Goal: Transaction & Acquisition: Purchase product/service

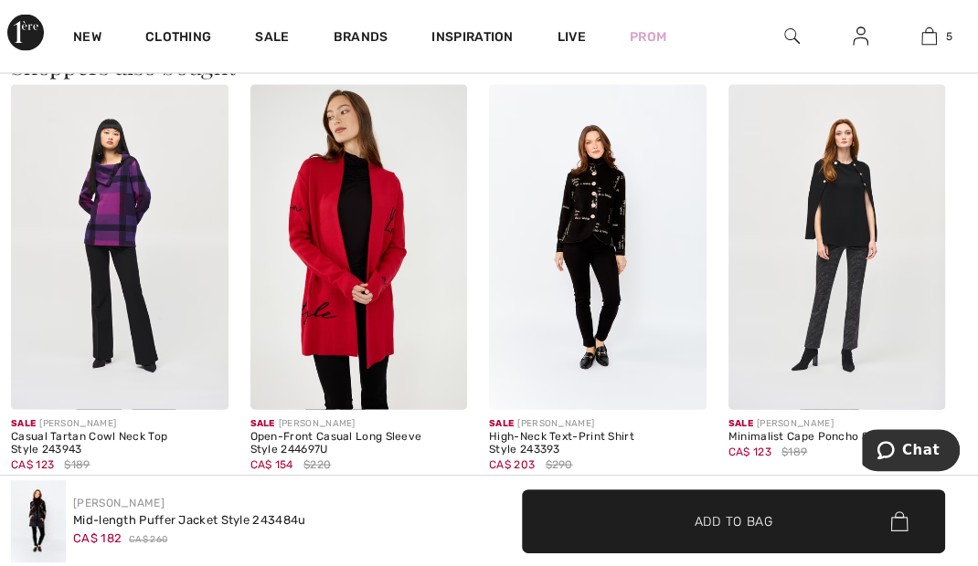
scroll to position [1699, 0]
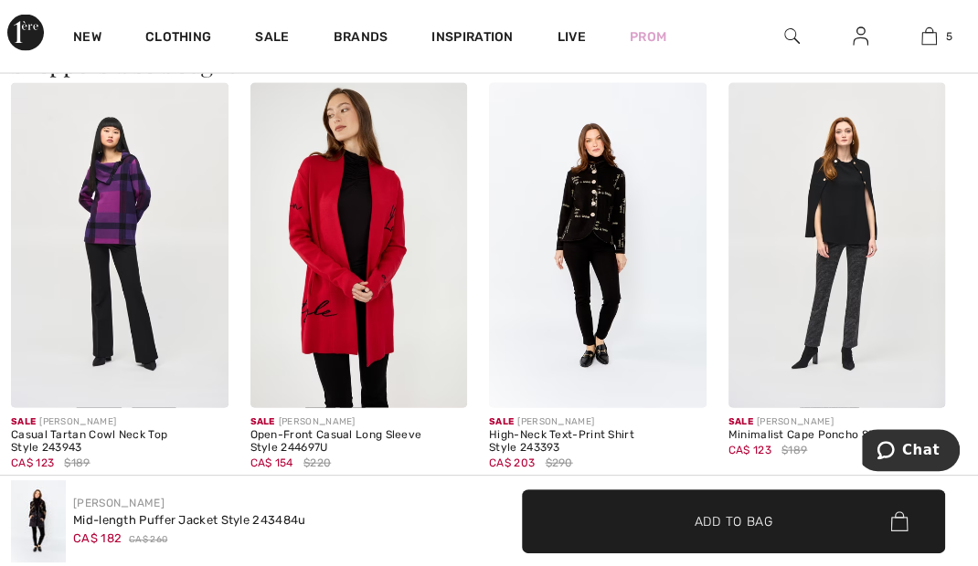
click at [623, 228] on img at bounding box center [597, 245] width 217 height 325
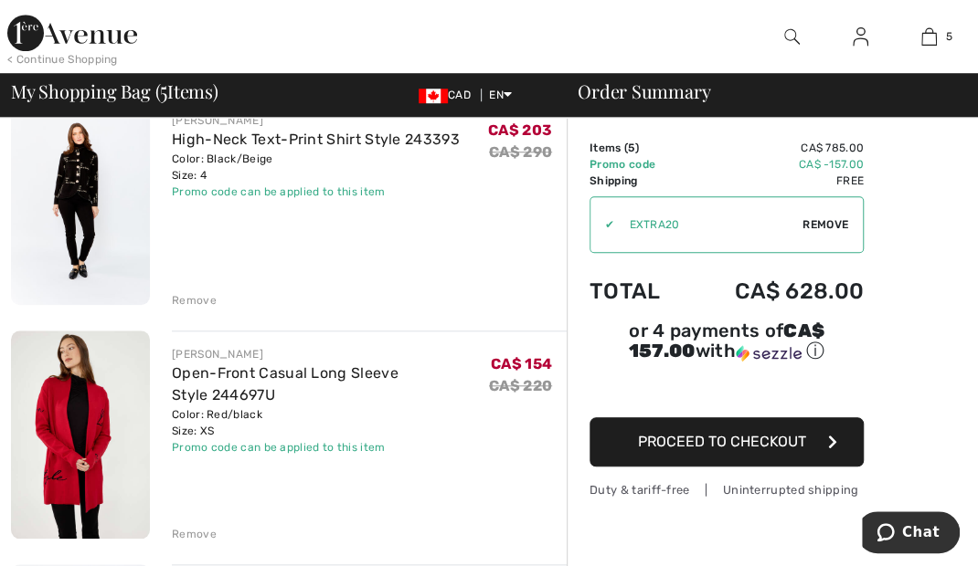
scroll to position [636, 0]
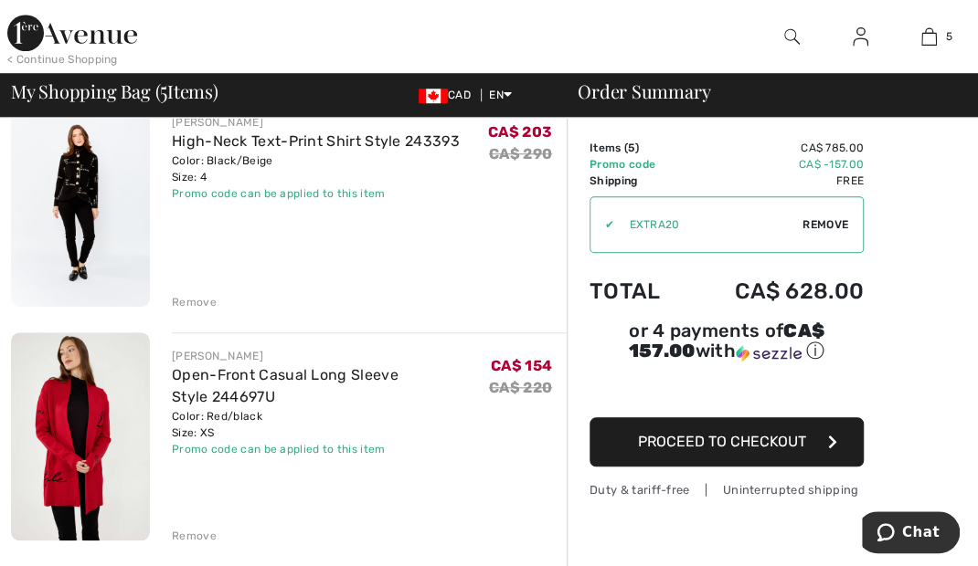
click at [65, 212] on img at bounding box center [80, 203] width 139 height 208
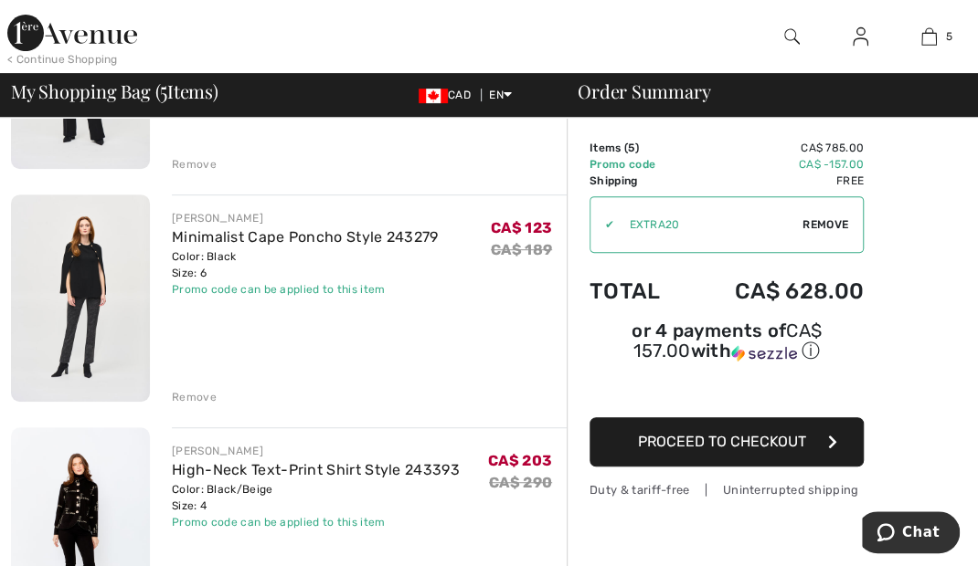
scroll to position [304, 0]
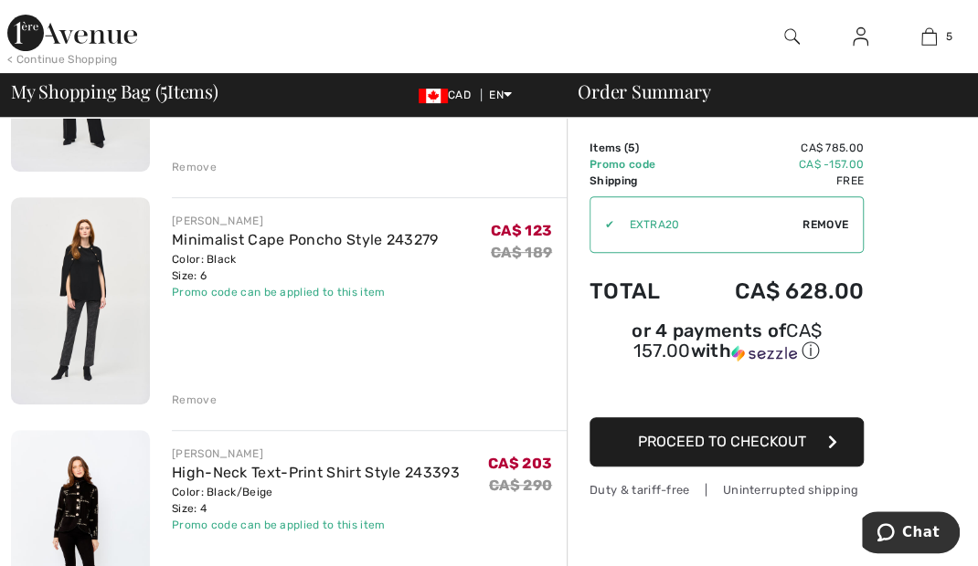
click at [197, 231] on link "Minimalist Cape Poncho Style 243279" at bounding box center [305, 239] width 267 height 17
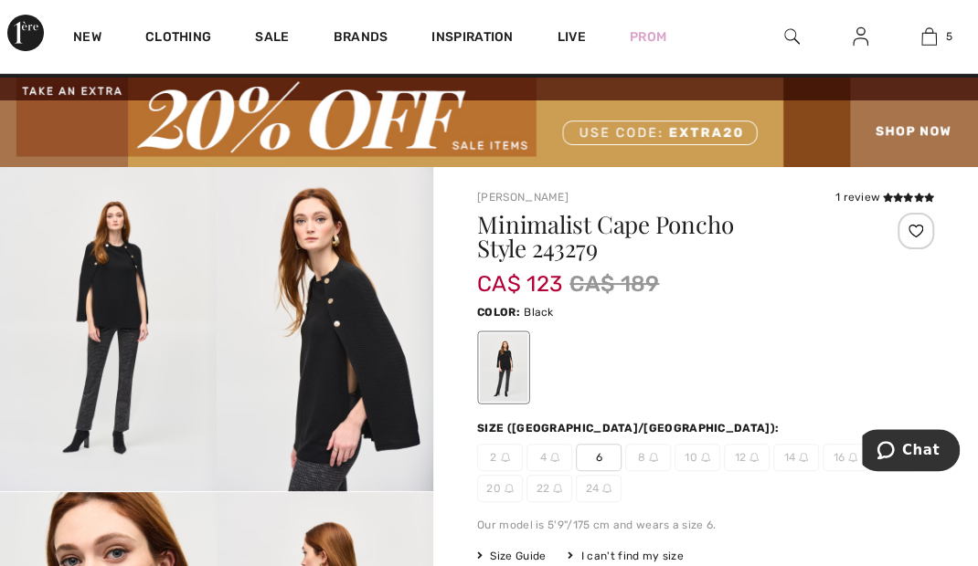
scroll to position [30, 0]
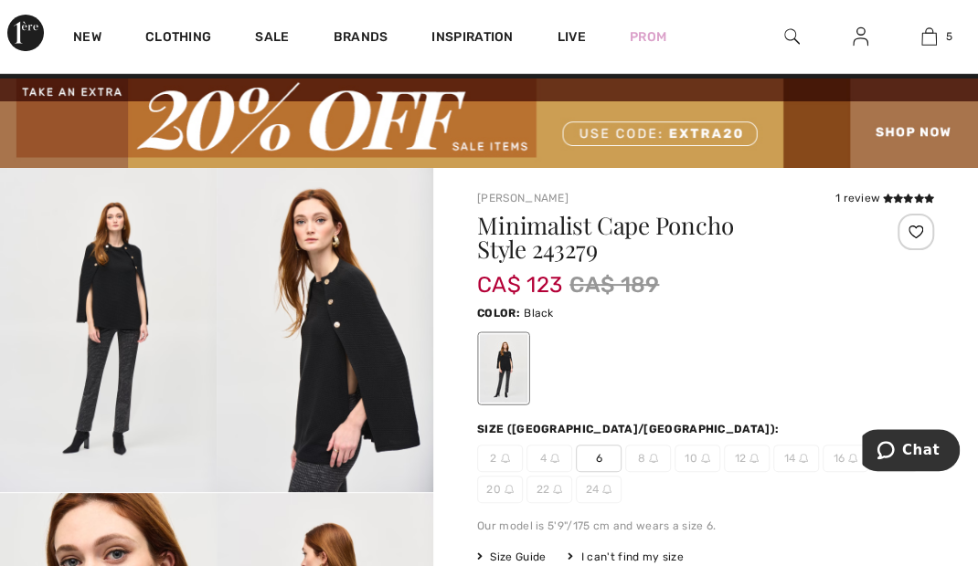
click at [943, 46] on link "5" at bounding box center [928, 37] width 67 height 22
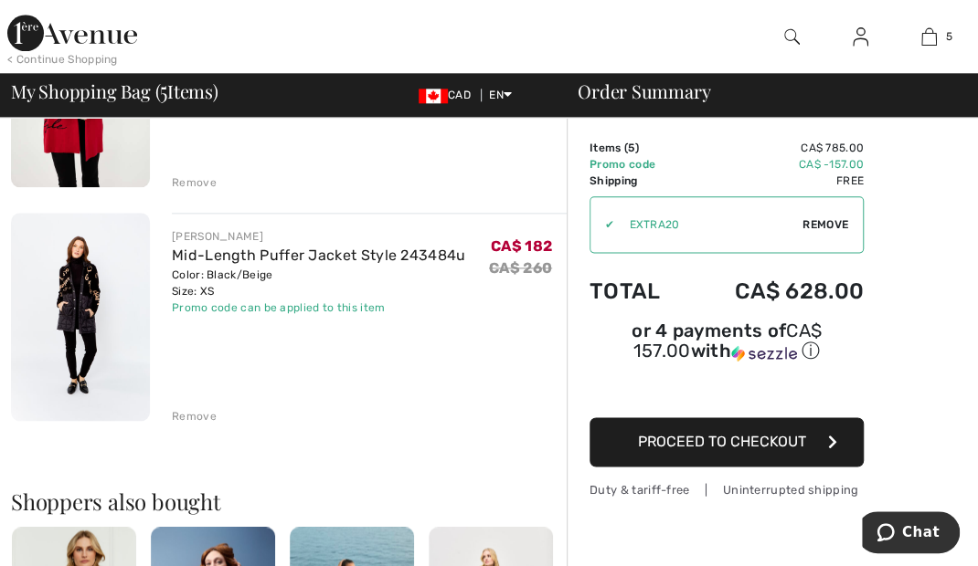
scroll to position [992, 0]
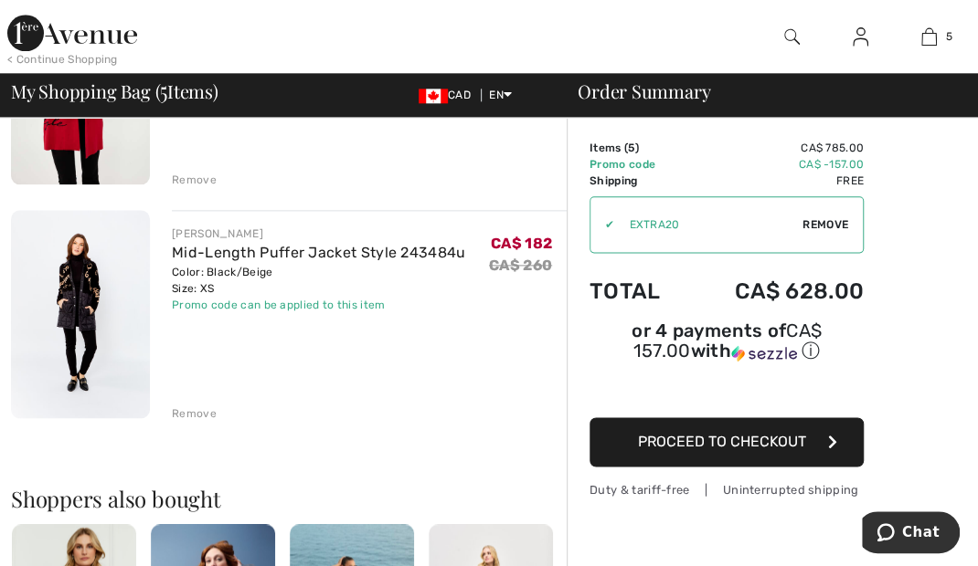
click at [210, 254] on link "Mid-Length Puffer Jacket Style 243484u" at bounding box center [318, 252] width 293 height 17
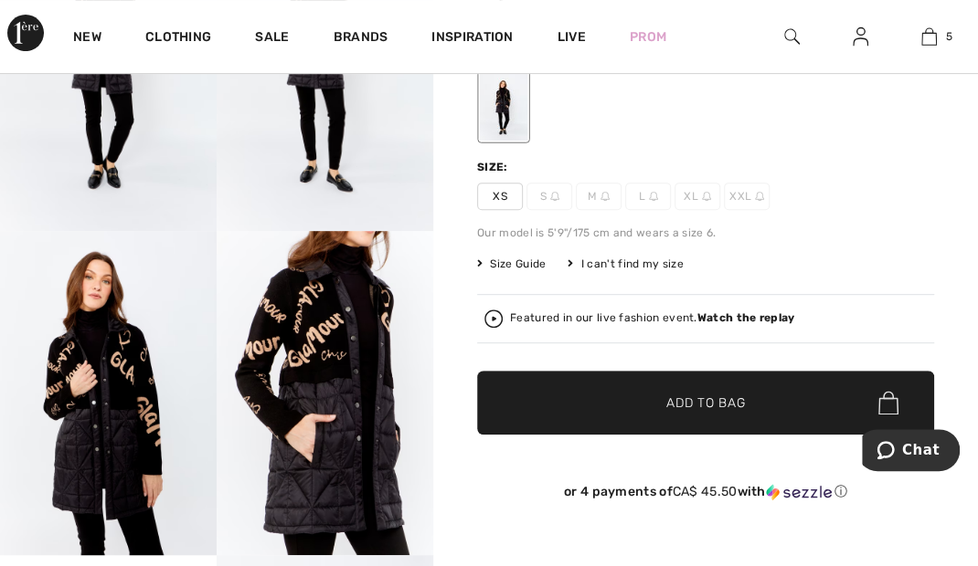
click at [508, 314] on div "Featured in our live fashion event. Watch the replay" at bounding box center [705, 319] width 442 height 18
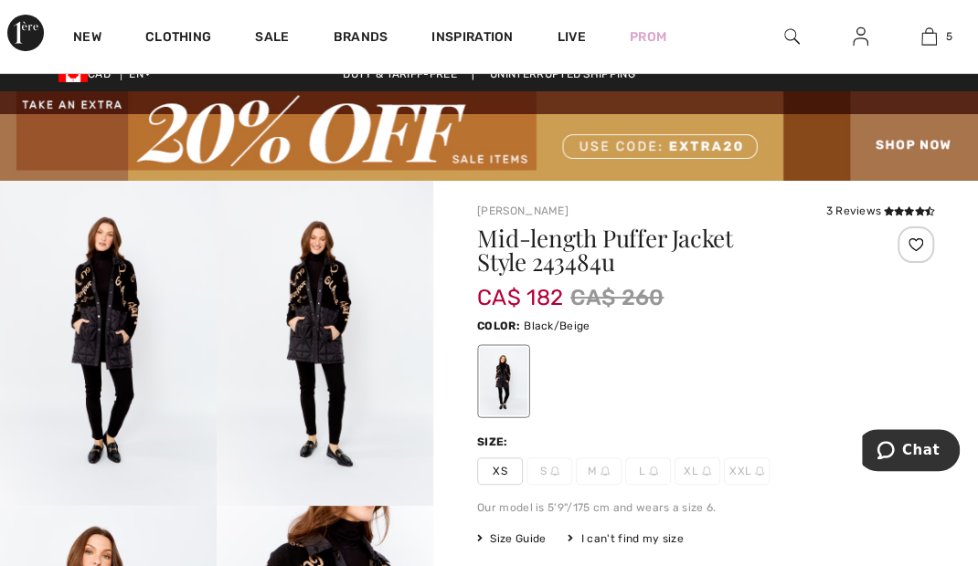
scroll to position [17, 0]
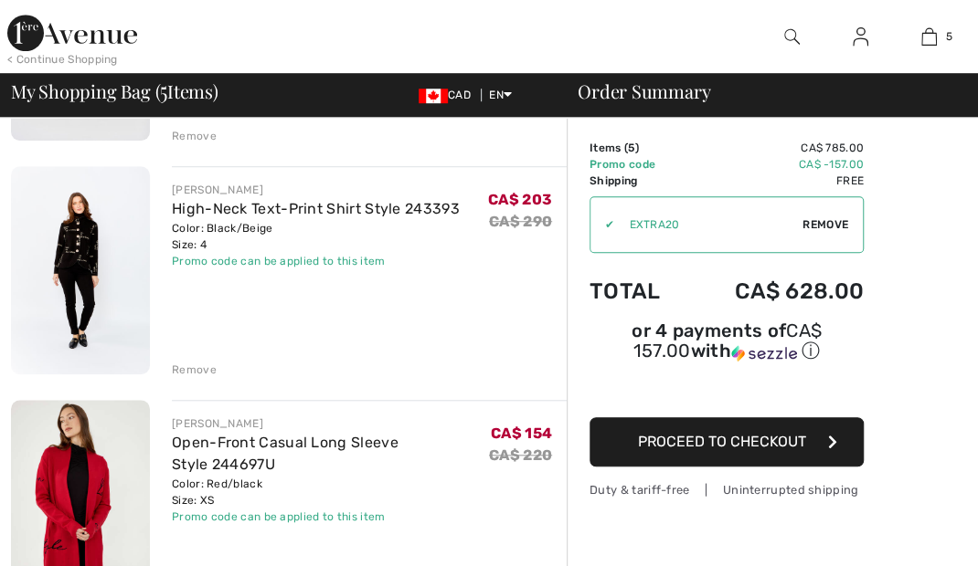
click at [196, 205] on link "High-Neck Text-Print Shirt Style 243393" at bounding box center [316, 208] width 288 height 17
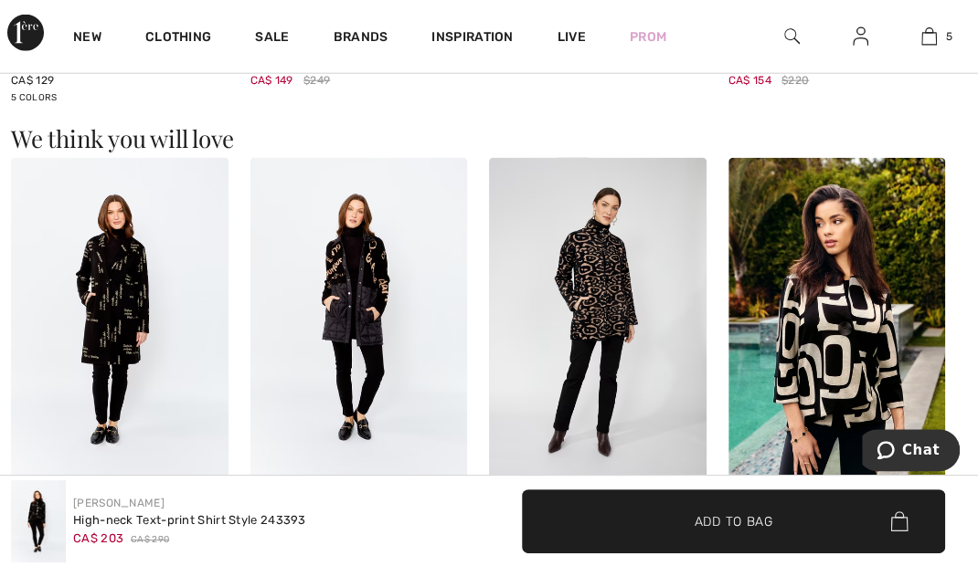
scroll to position [2159, 0]
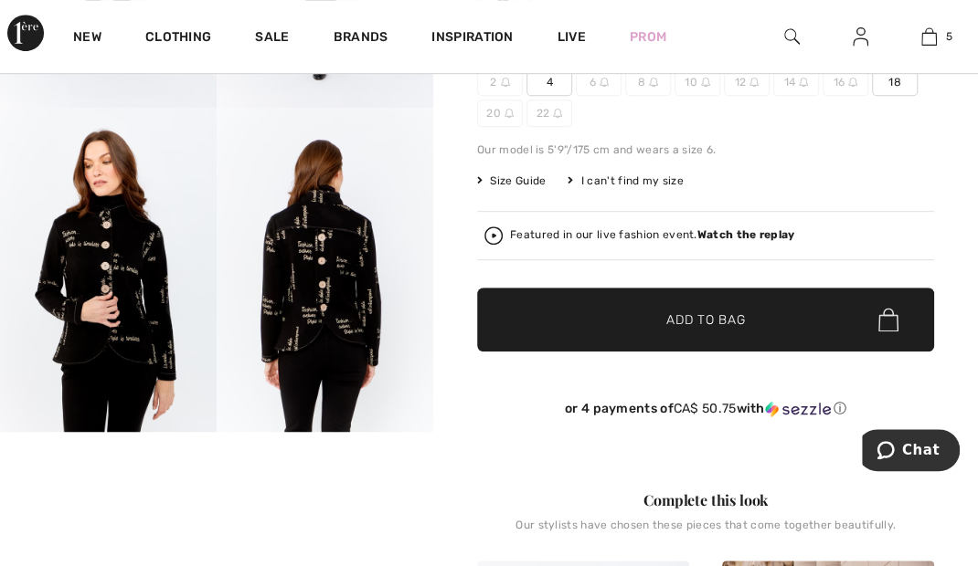
click at [512, 230] on div "Featured in our live fashion event. Watch the replay" at bounding box center [652, 235] width 284 height 12
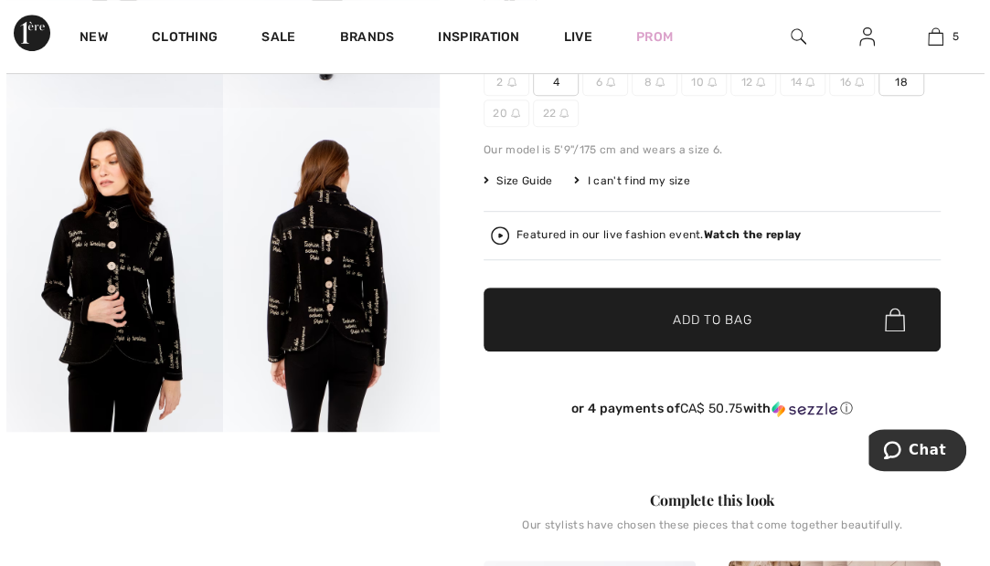
scroll to position [417, 0]
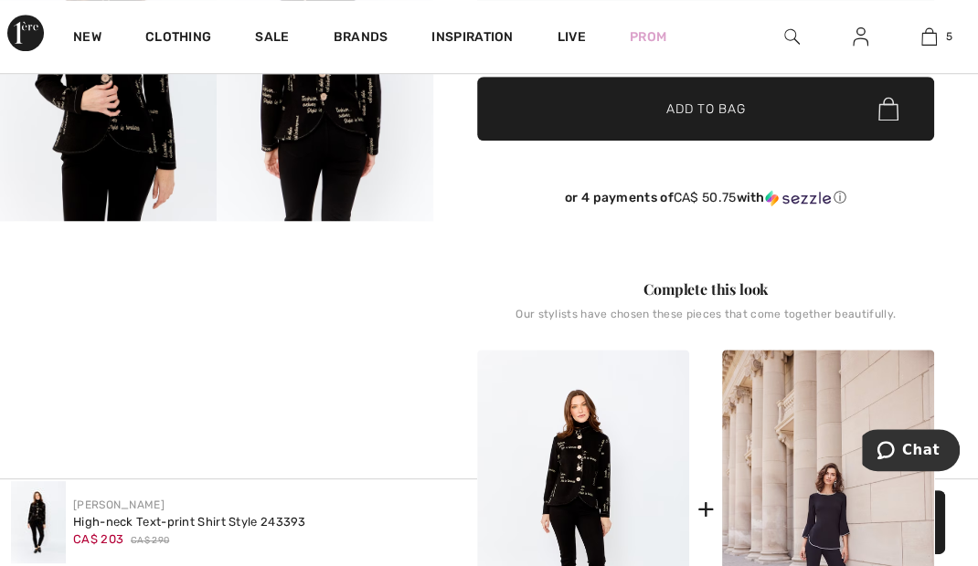
scroll to position [332, 0]
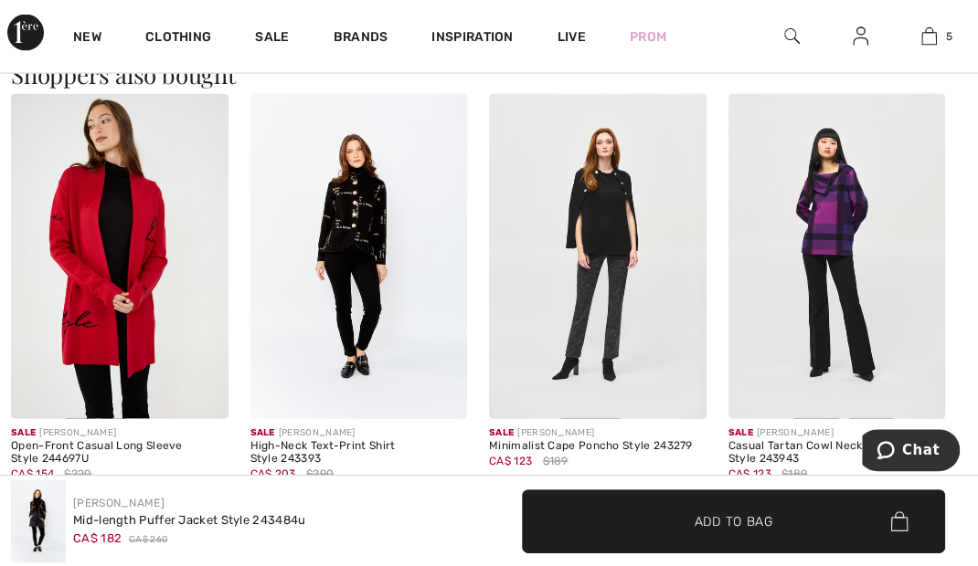
scroll to position [1689, 0]
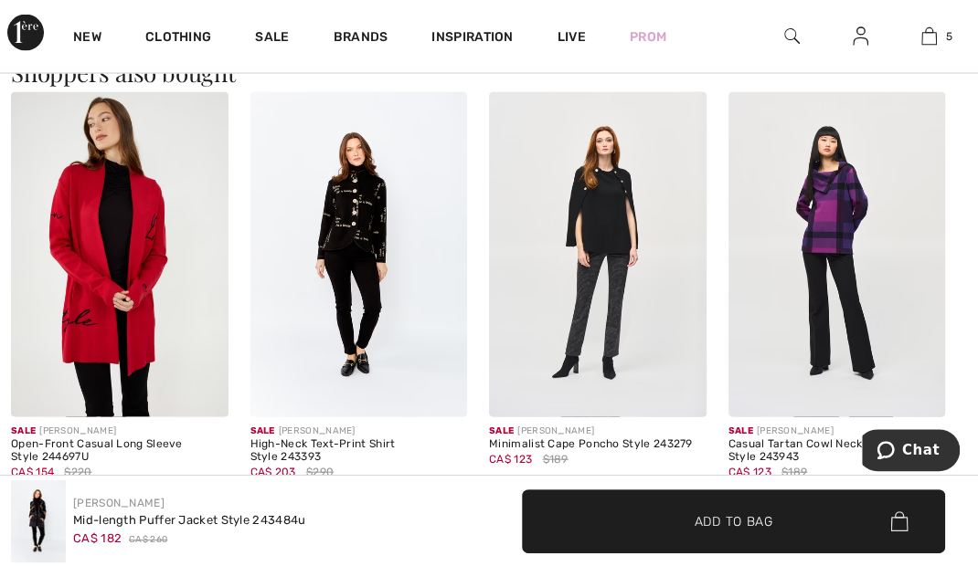
click at [370, 251] on img at bounding box center [358, 254] width 217 height 325
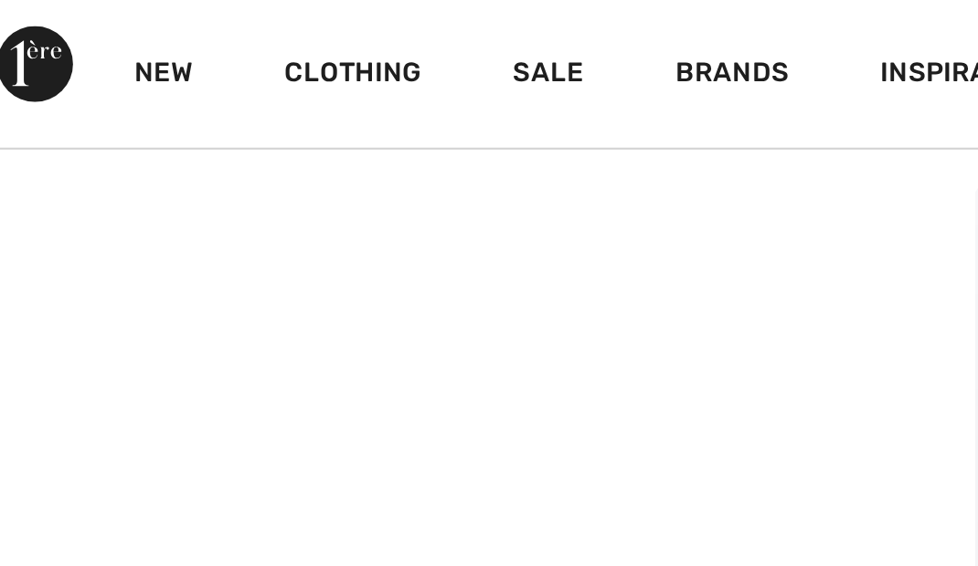
scroll to position [885, 0]
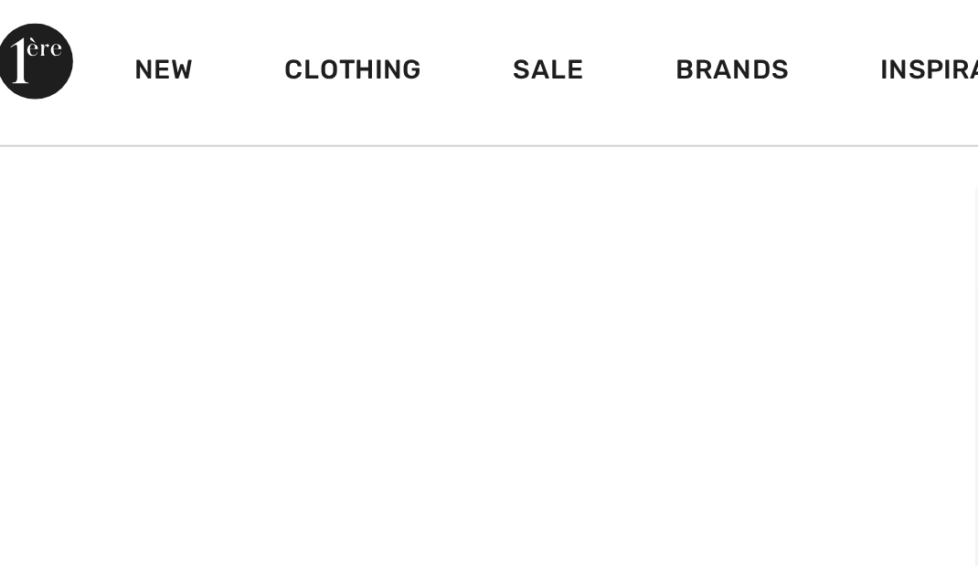
click at [168, 71] on video "Your browser does not support the video tag." at bounding box center [108, 17] width 217 height 109
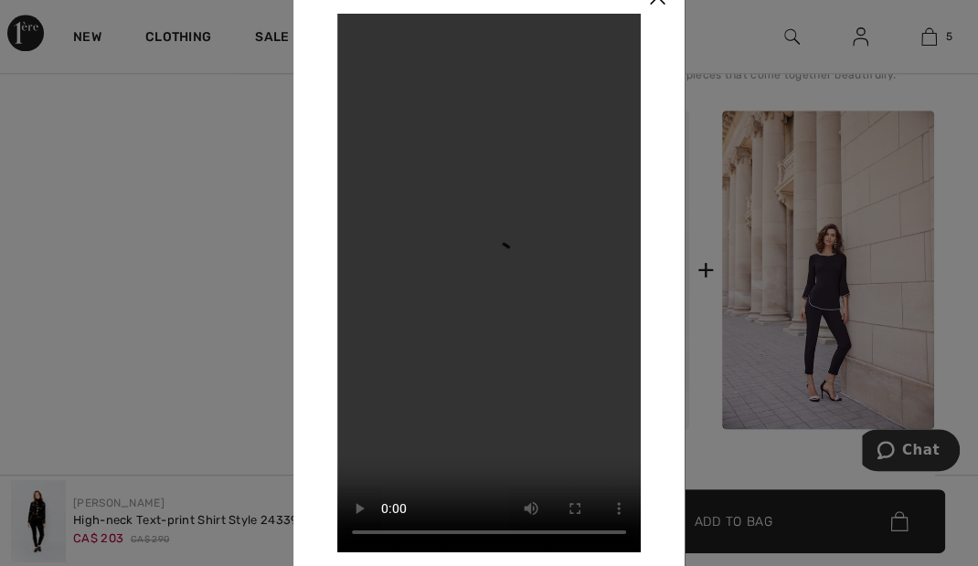
scroll to position [865, 0]
click at [712, 71] on div at bounding box center [489, 283] width 978 height 566
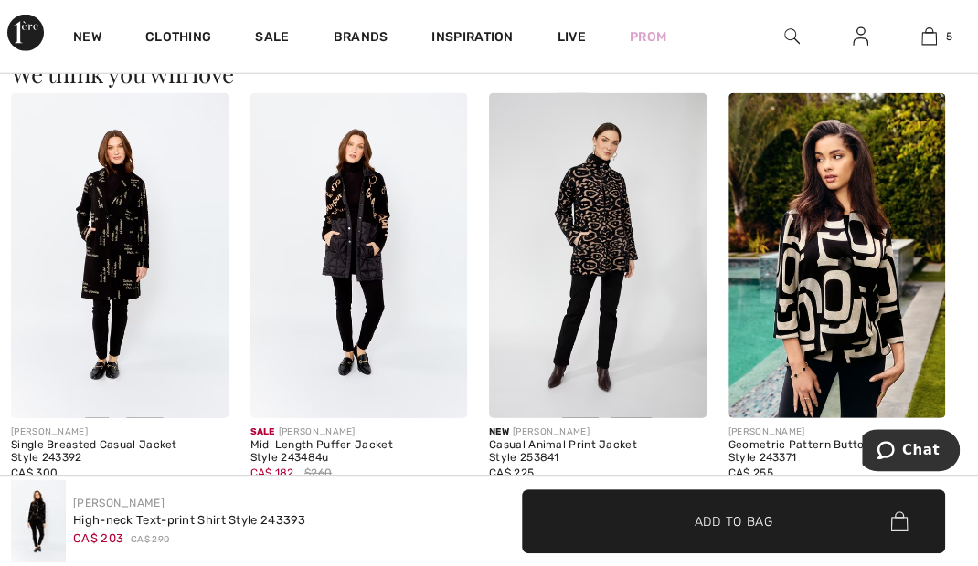
scroll to position [2226, 0]
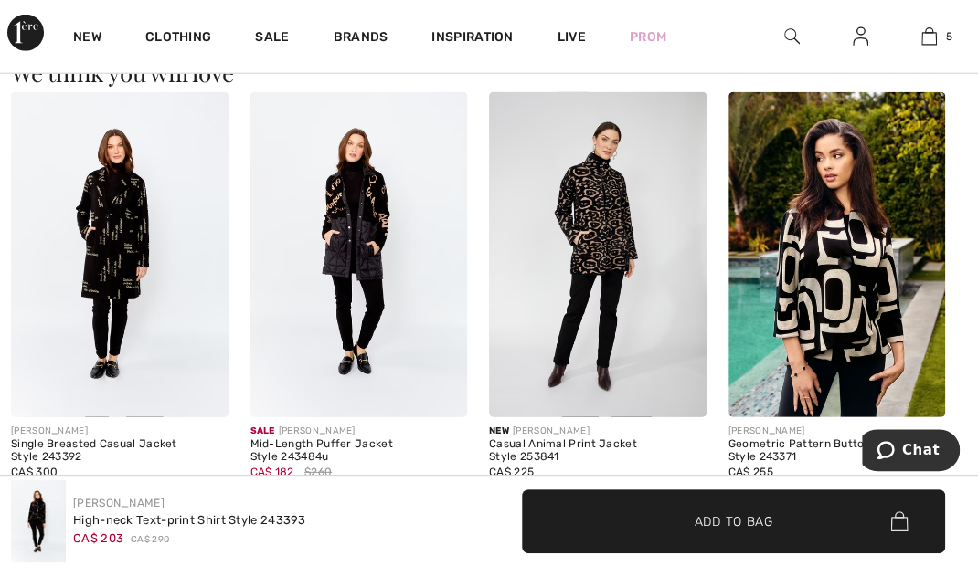
click at [363, 243] on img at bounding box center [358, 254] width 217 height 325
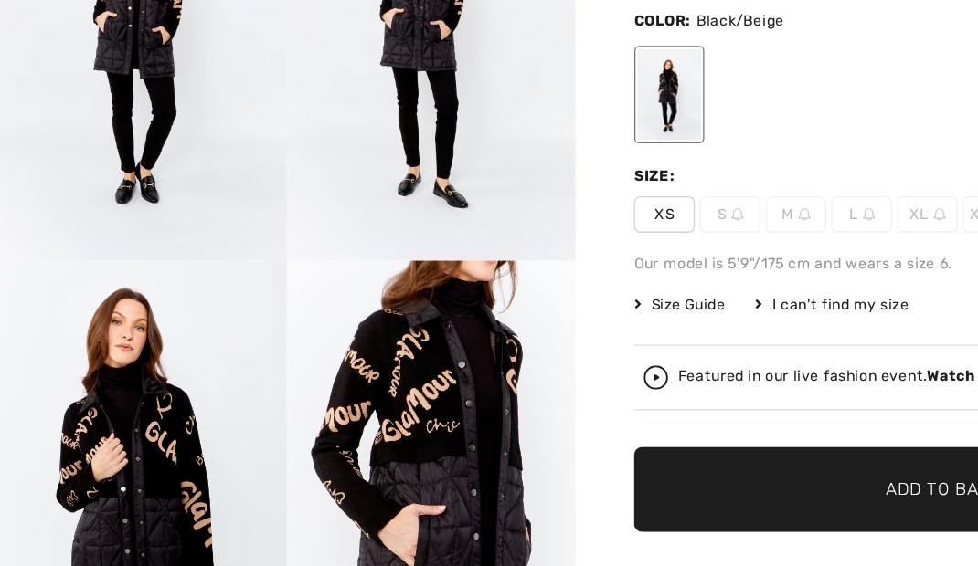
scroll to position [189, 0]
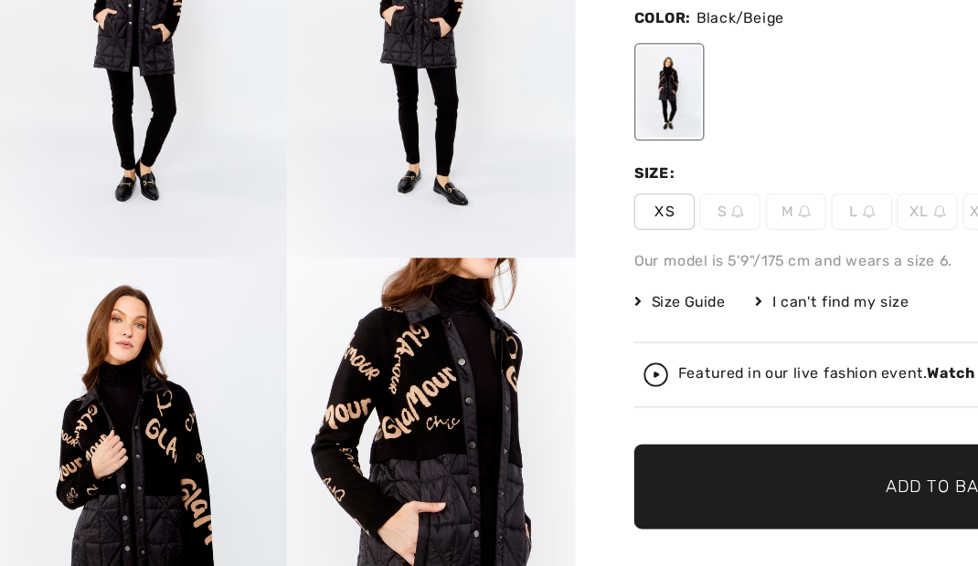
click at [524, 423] on div "Featured in our live fashion event. Watch the replay" at bounding box center [652, 422] width 284 height 12
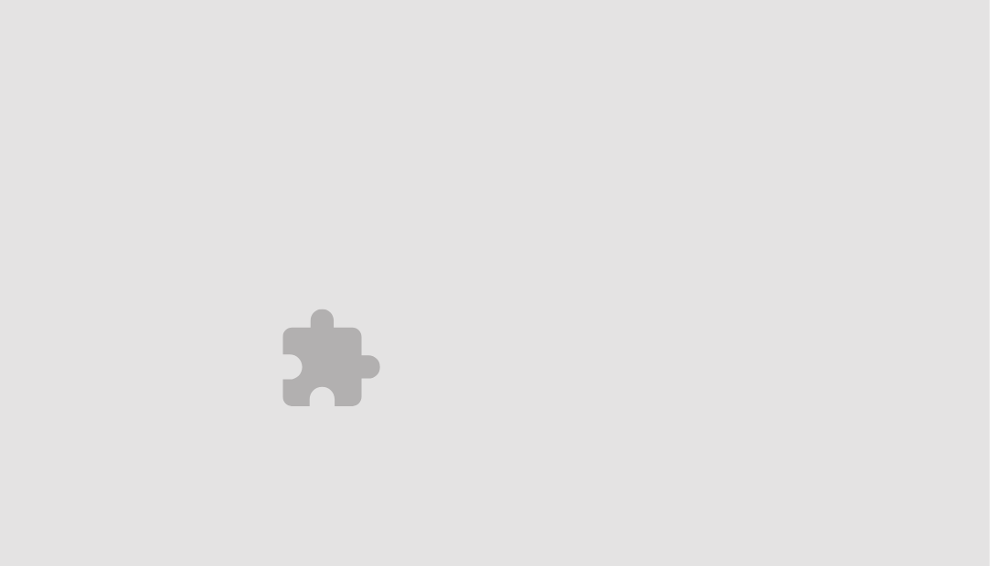
scroll to position [0, 0]
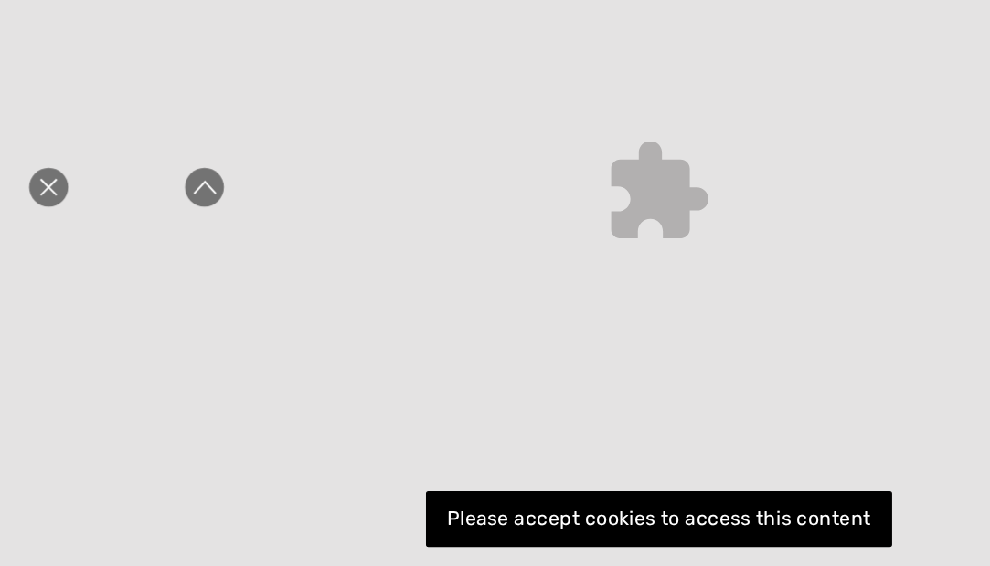
click at [39, 284] on icon "Close live curation" at bounding box center [36, 281] width 13 height 13
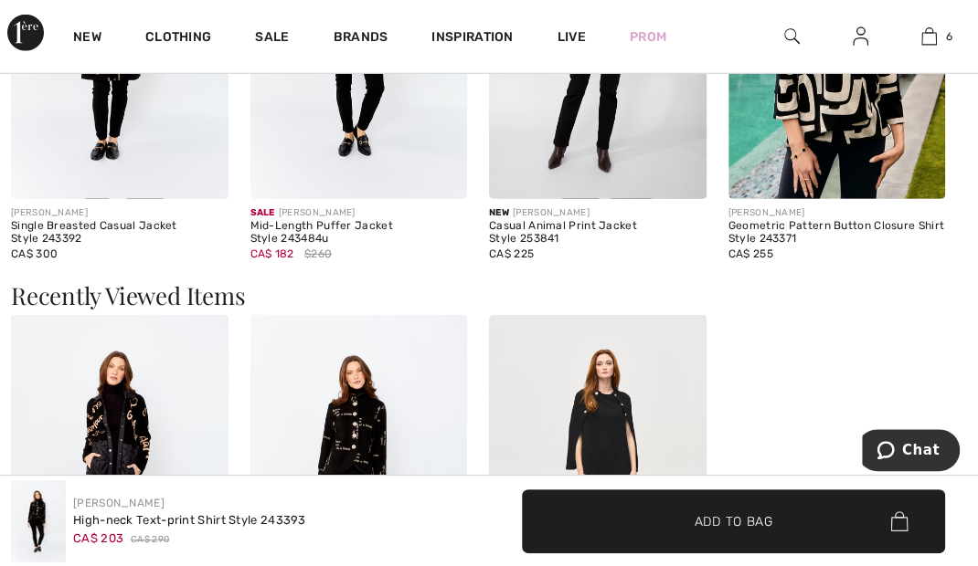
scroll to position [2431, 0]
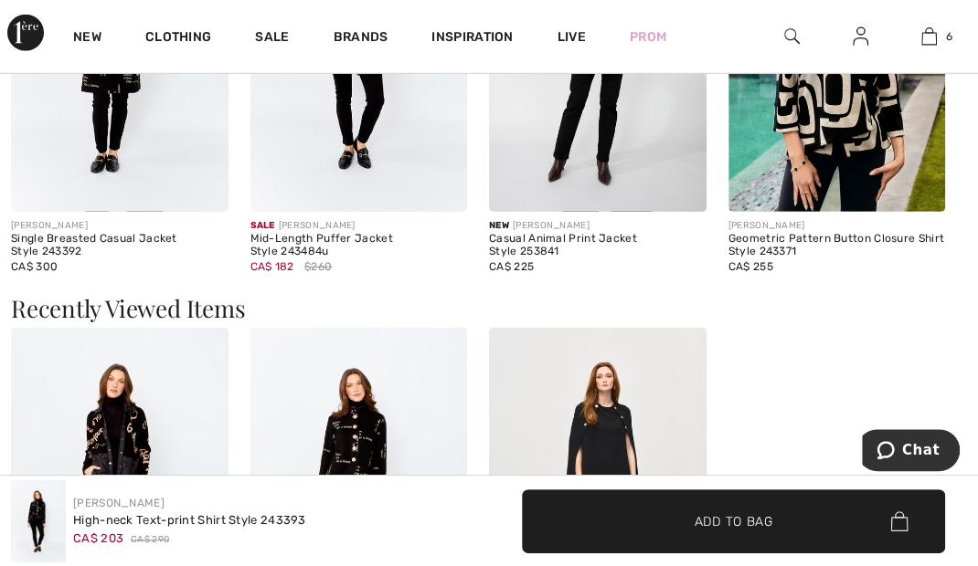
click at [380, 137] on img at bounding box center [358, 49] width 217 height 325
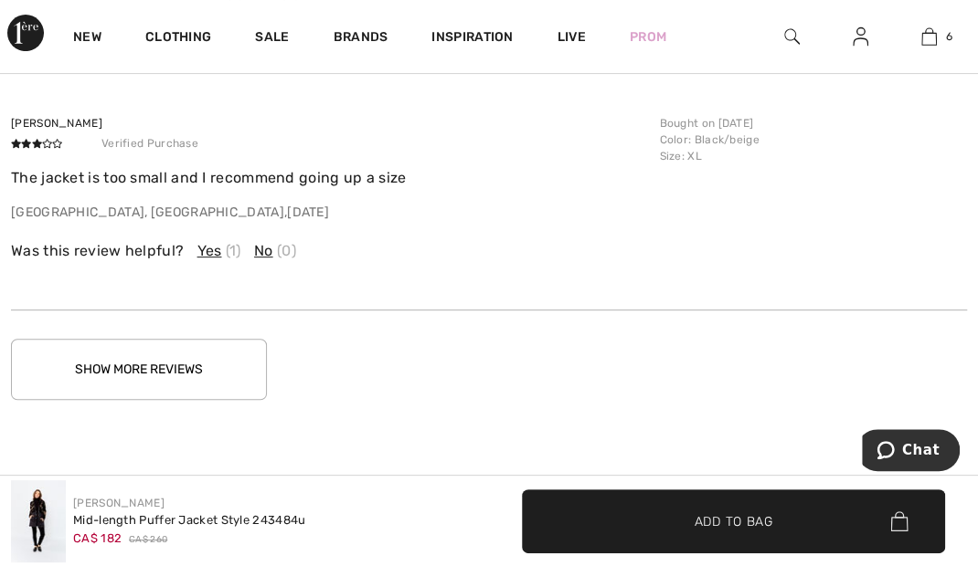
scroll to position [3462, 0]
click at [113, 362] on button "Show More Reviews" at bounding box center [139, 369] width 256 height 61
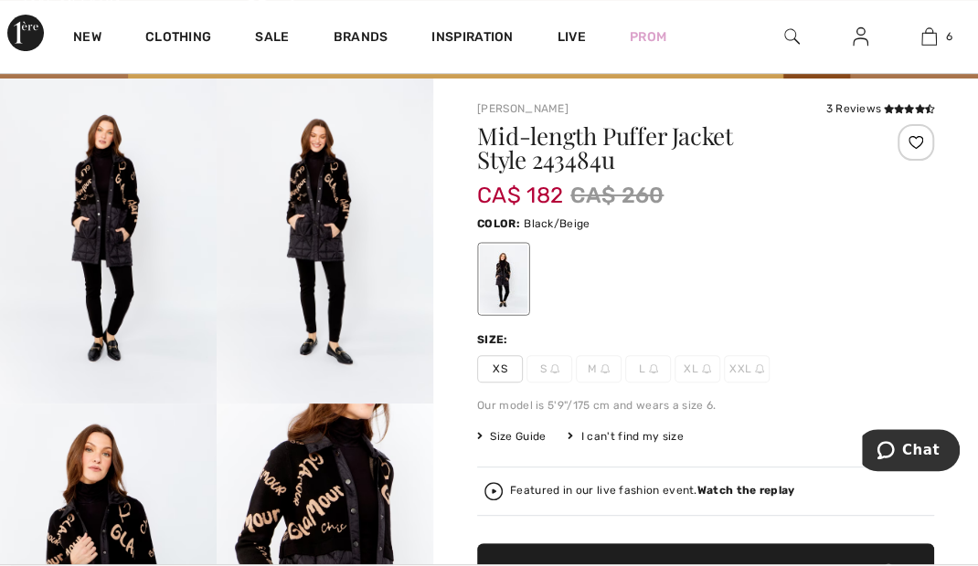
scroll to position [0, 0]
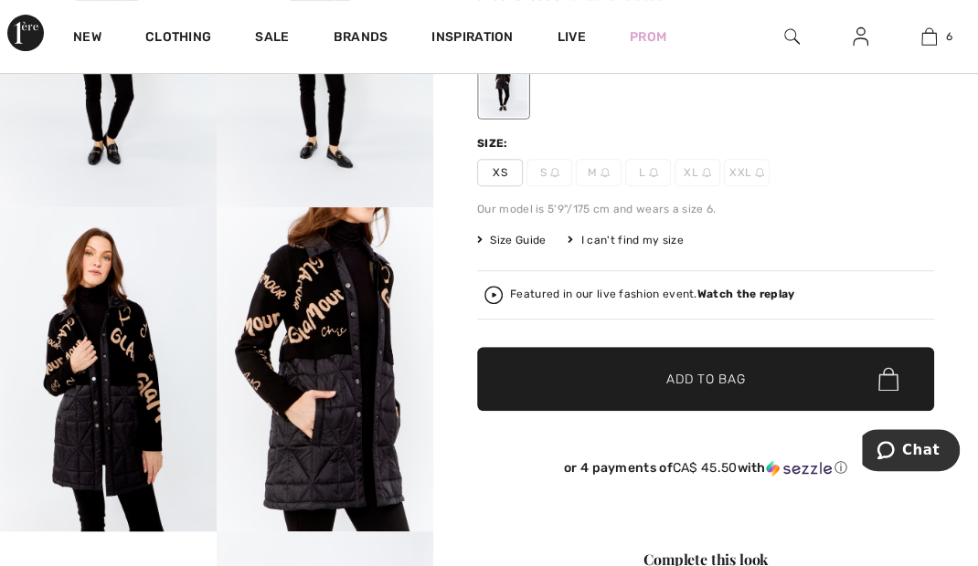
click at [649, 300] on div "Featured in our live fashion event. Watch the replay" at bounding box center [652, 295] width 284 height 12
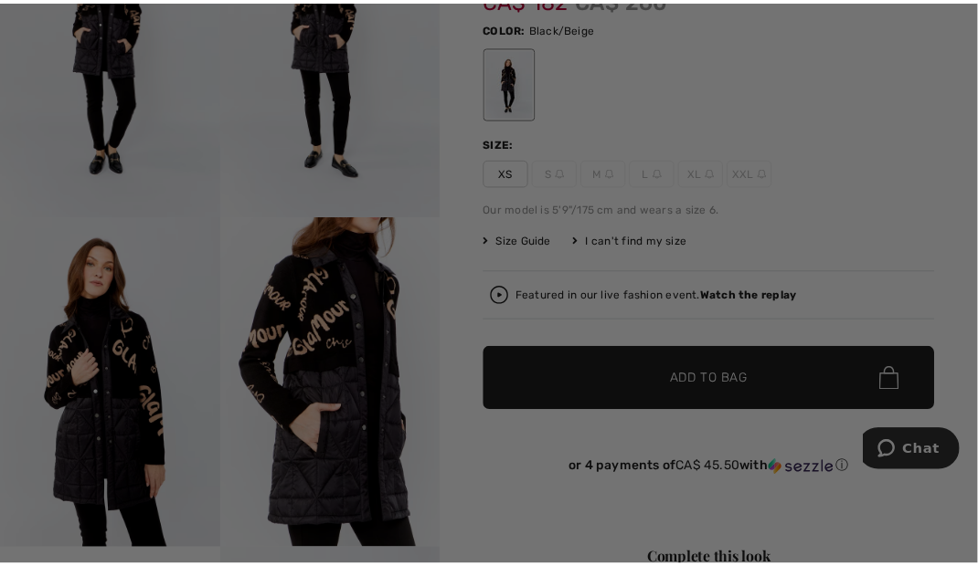
scroll to position [316, 0]
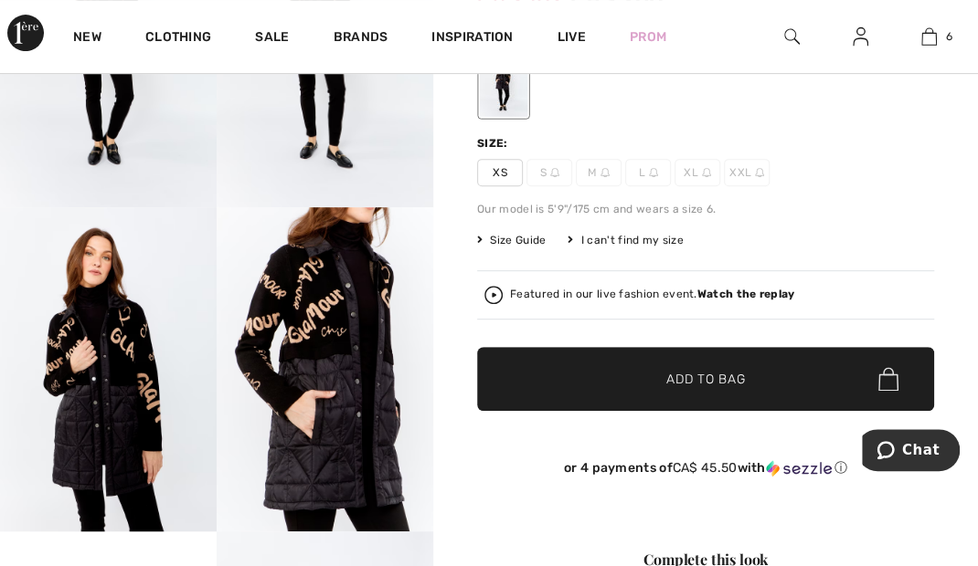
click at [944, 33] on link "6" at bounding box center [928, 37] width 67 height 22
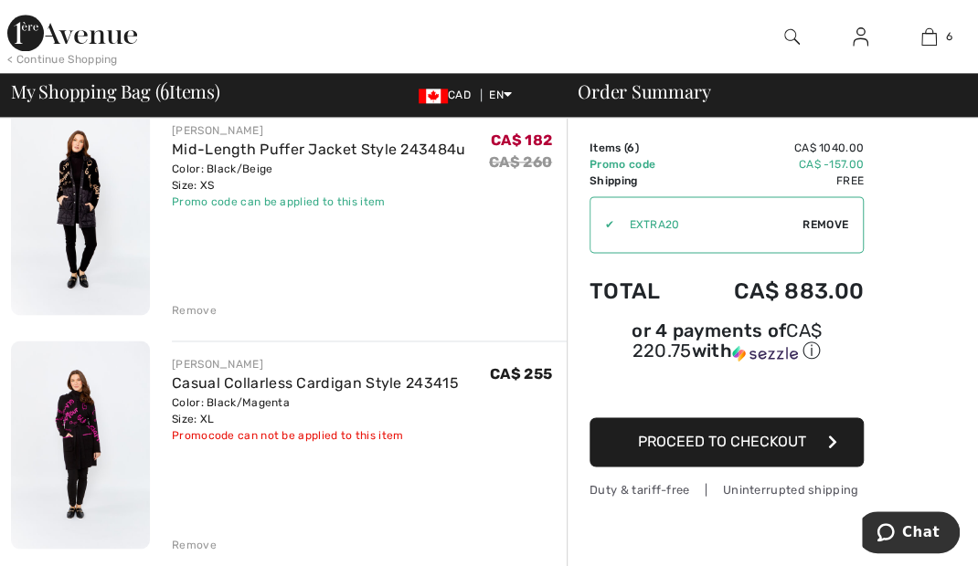
scroll to position [1098, 0]
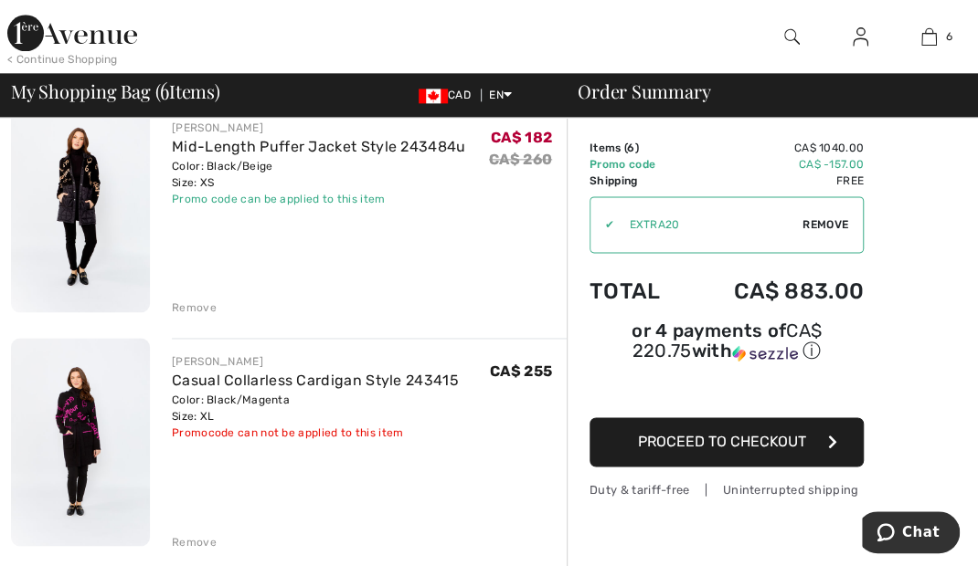
click at [275, 382] on link "Casual Collarless Cardigan Style 243415" at bounding box center [315, 380] width 287 height 17
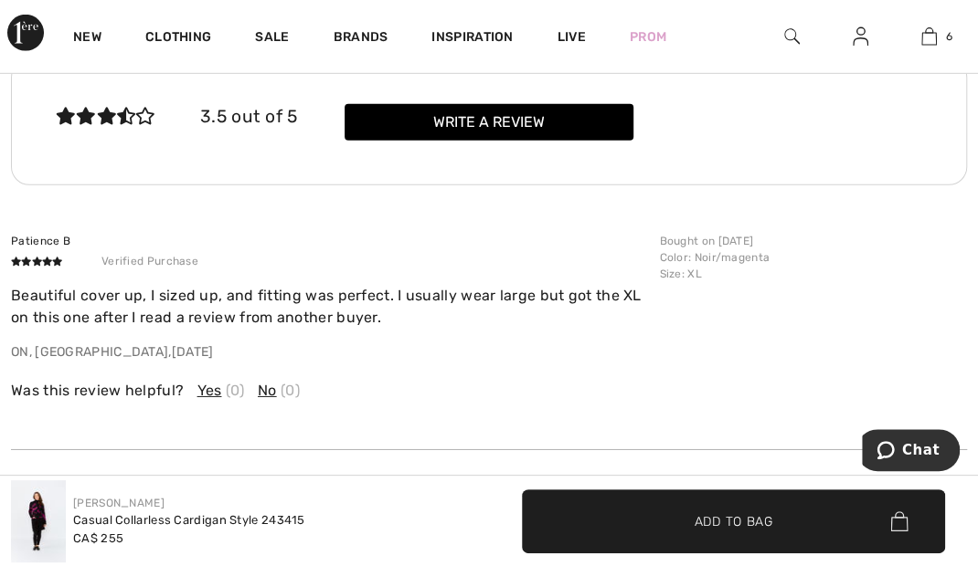
scroll to position [2582, 0]
